Goal: Find specific page/section: Find specific page/section

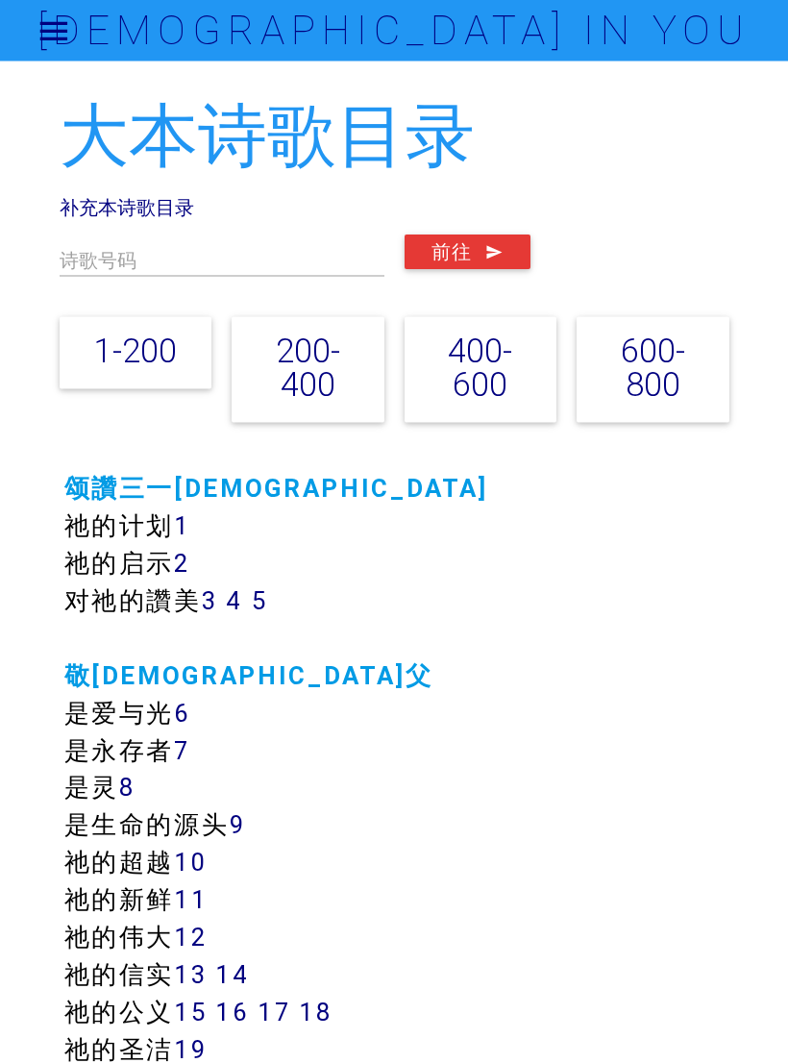
scroll to position [2, 0]
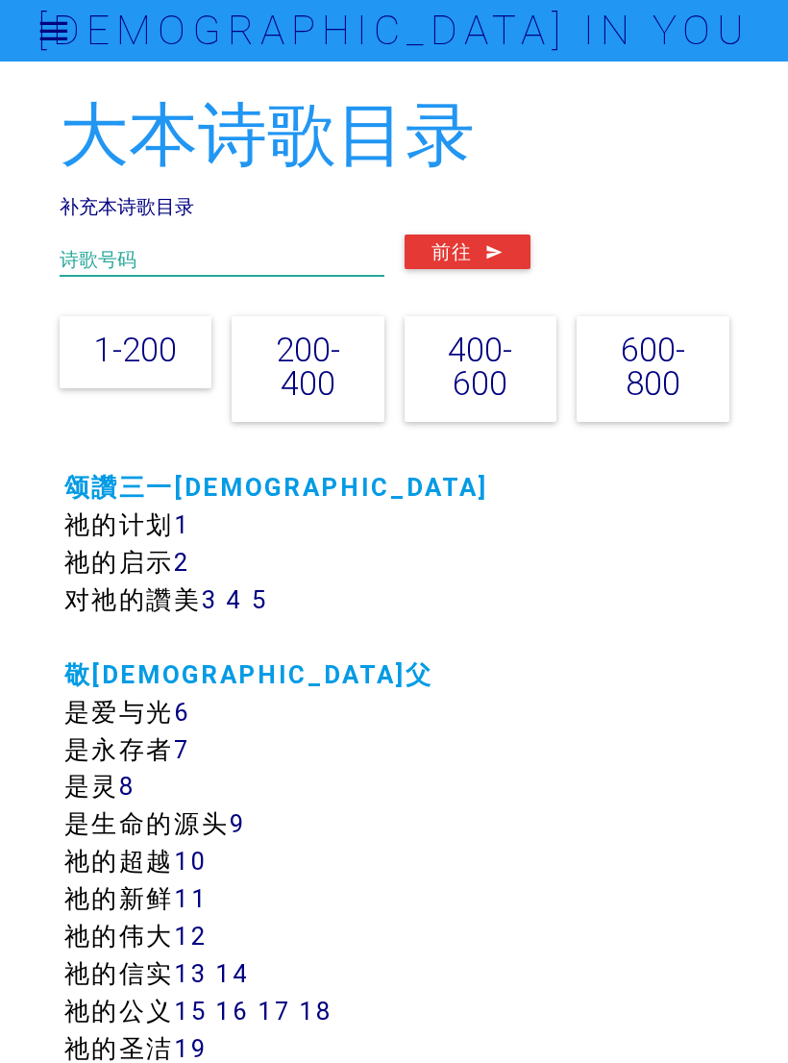
click at [113, 240] on input "text" at bounding box center [222, 255] width 325 height 41
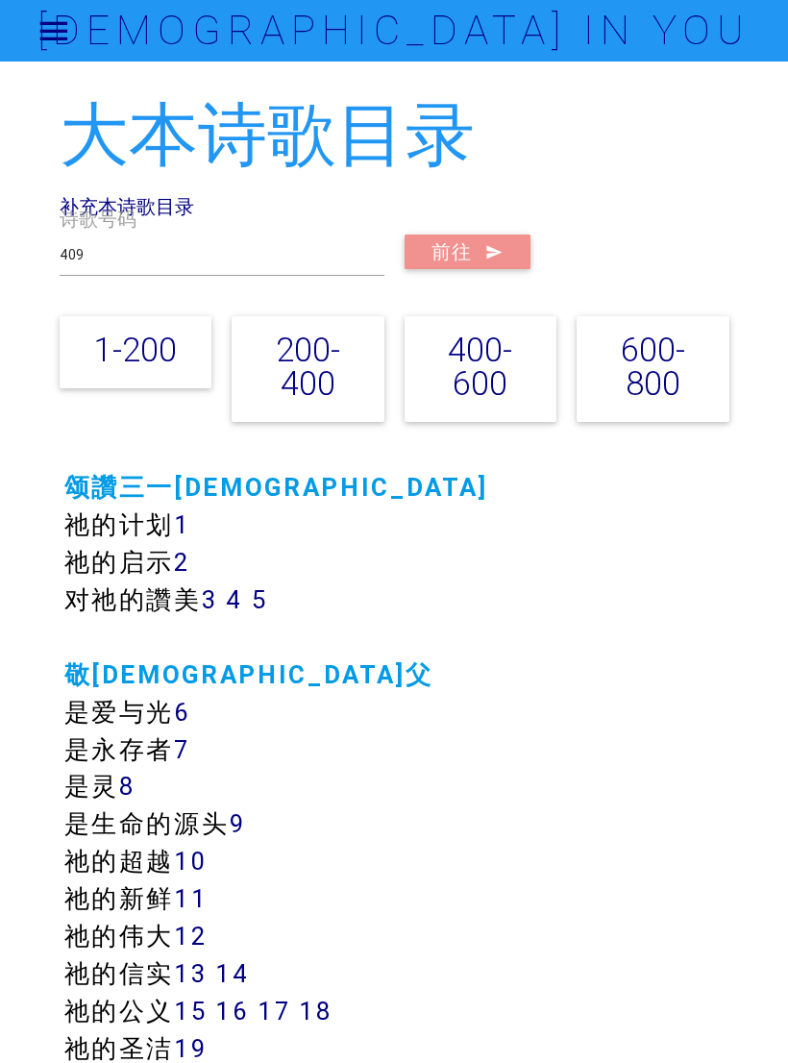
click at [493, 250] on icon "submit" at bounding box center [494, 252] width 18 height 35
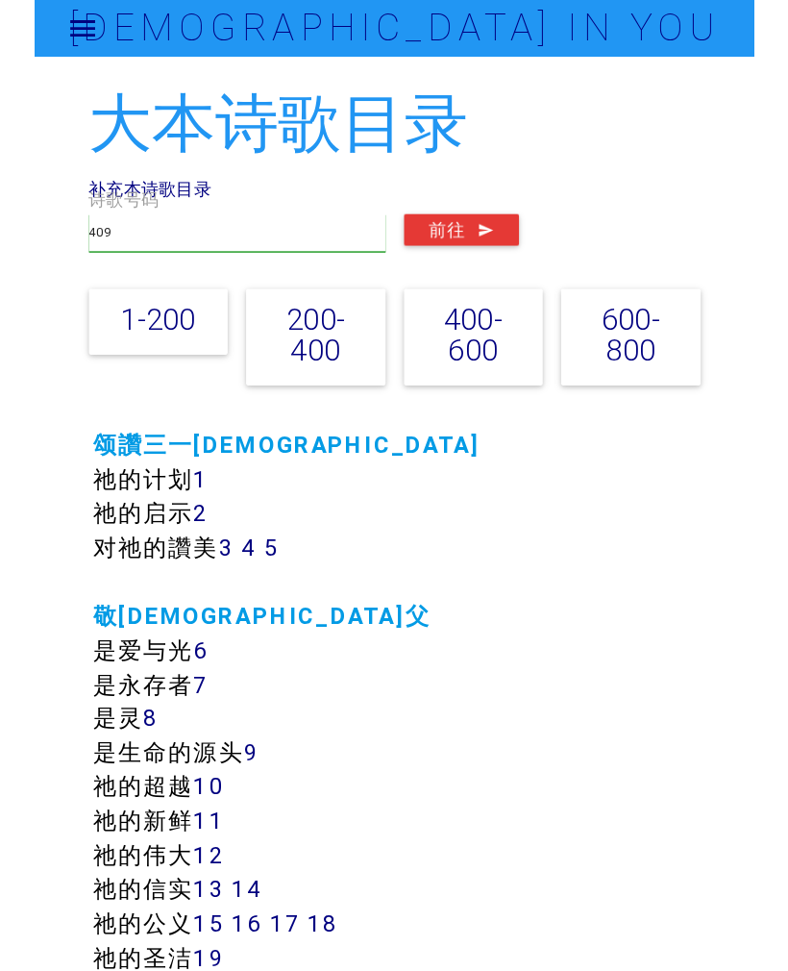
scroll to position [48, 0]
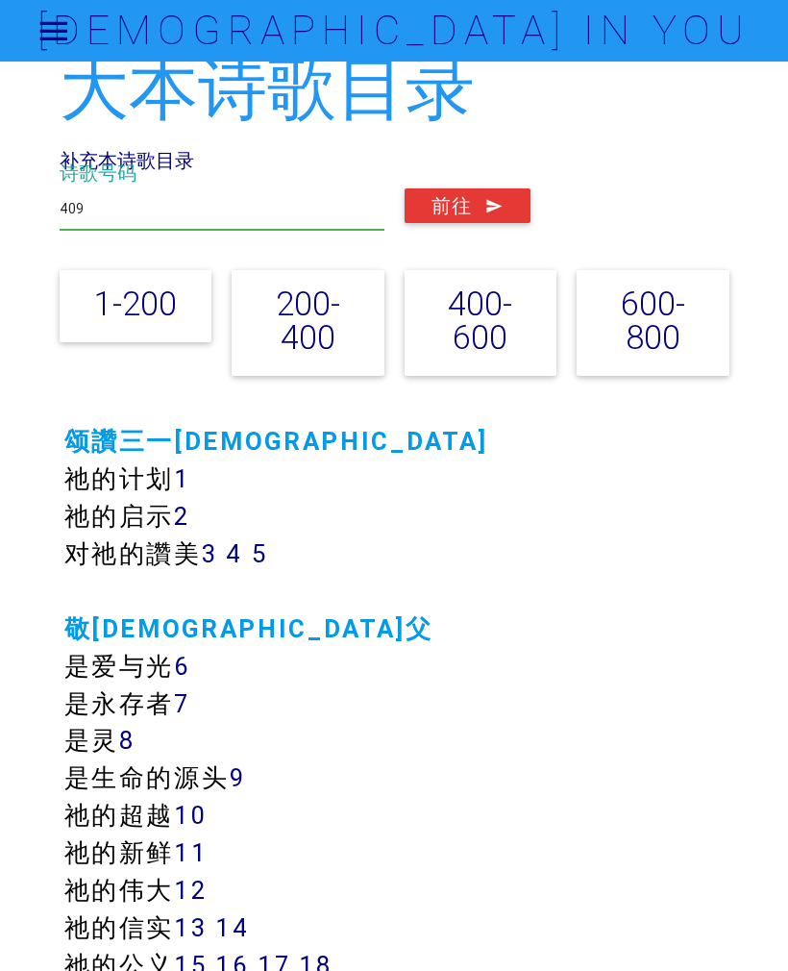
click at [158, 215] on input "409" at bounding box center [222, 208] width 325 height 41
type input "4"
type input "218"
click at [479, 206] on button "前往" at bounding box center [468, 205] width 126 height 35
click at [211, 148] on div "大本诗歌目录 补充本诗歌目录 218 诗歌号码 前往 1-200 200-400 400-600 600-800" at bounding box center [395, 220] width 670 height 339
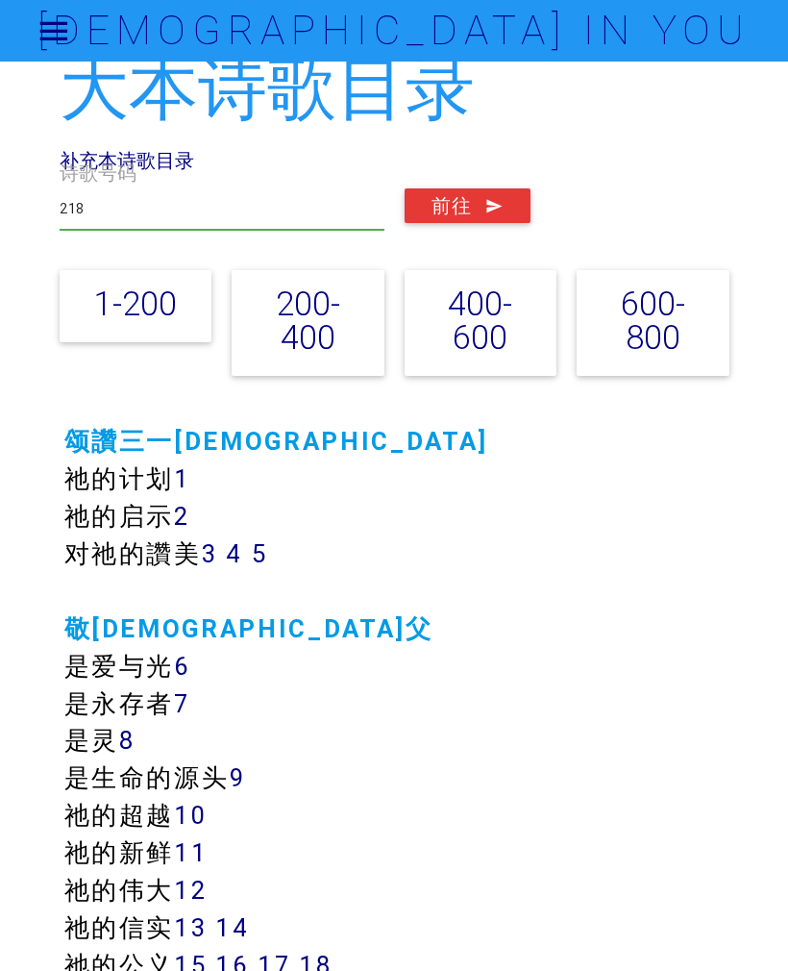
click at [162, 170] on link "补充本诗歌目录" at bounding box center [127, 160] width 135 height 24
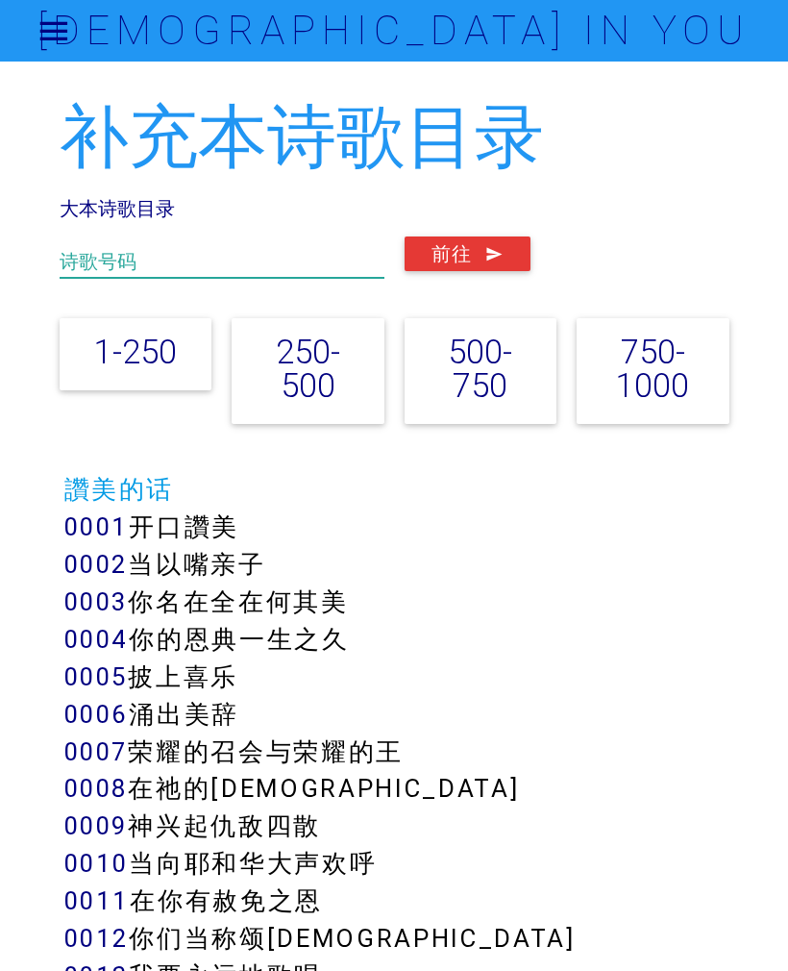
click at [243, 264] on input "text" at bounding box center [222, 256] width 325 height 41
type input "305"
click at [499, 258] on icon "submit" at bounding box center [494, 253] width 18 height 35
click at [162, 210] on link "大本诗歌目录" at bounding box center [117, 208] width 115 height 24
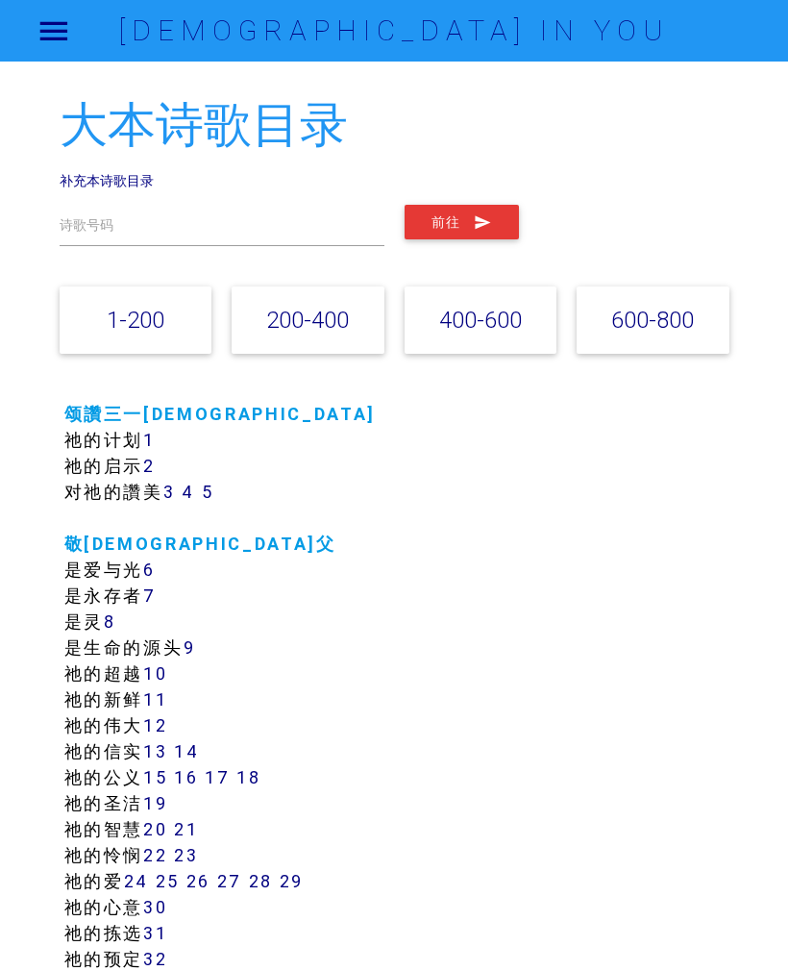
click at [145, 182] on link "补充本诗歌目录" at bounding box center [107, 180] width 94 height 17
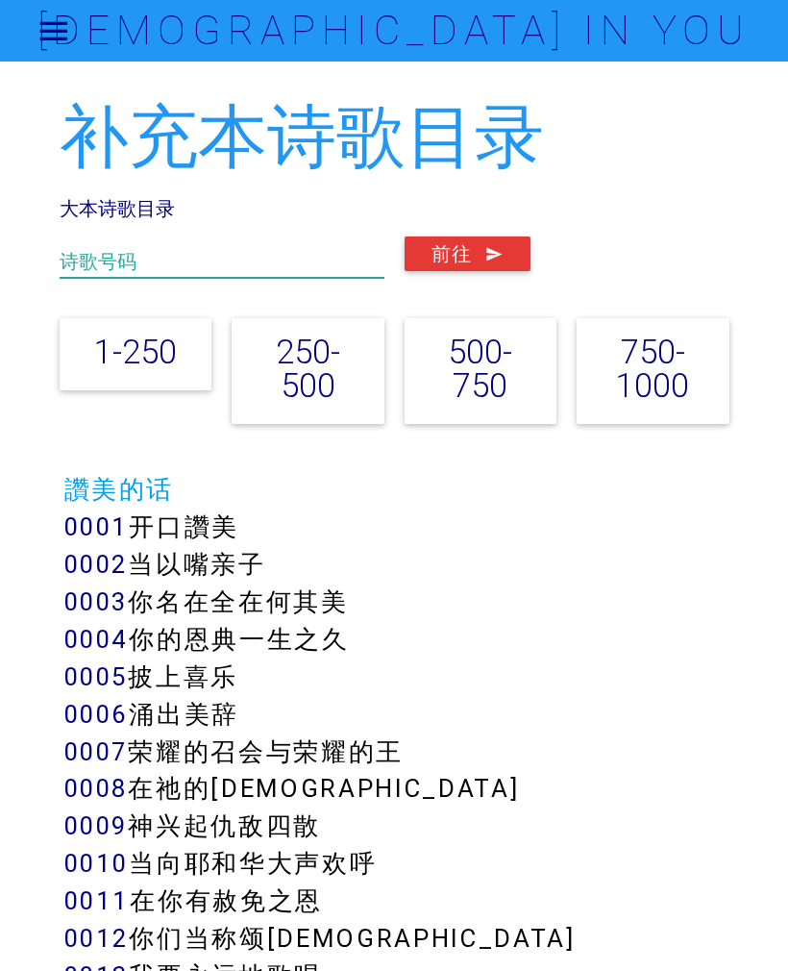
click at [275, 245] on input "text" at bounding box center [222, 256] width 325 height 41
type input "320"
click at [480, 259] on button "前往" at bounding box center [468, 253] width 126 height 35
